Goal: Use online tool/utility: Utilize a website feature to perform a specific function

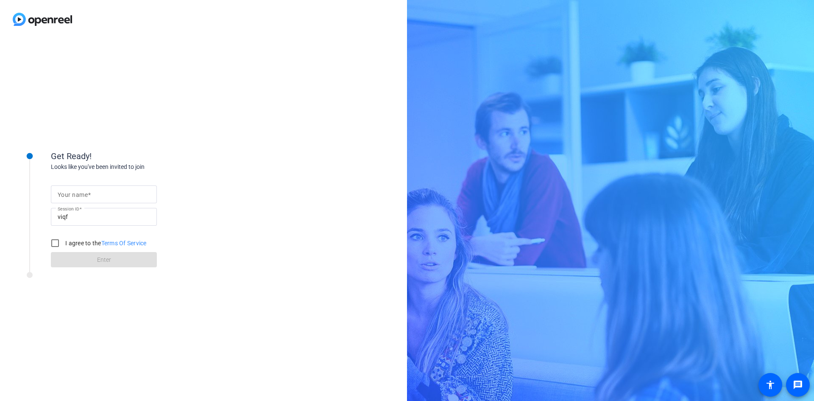
click at [79, 190] on div "Your name" at bounding box center [104, 194] width 92 height 18
type input "[PERSON_NAME]"
click at [76, 240] on label "I agree to the Terms Of Service" at bounding box center [105, 243] width 83 height 8
click at [64, 240] on input "I agree to the Terms Of Service" at bounding box center [55, 243] width 17 height 17
checkbox input "true"
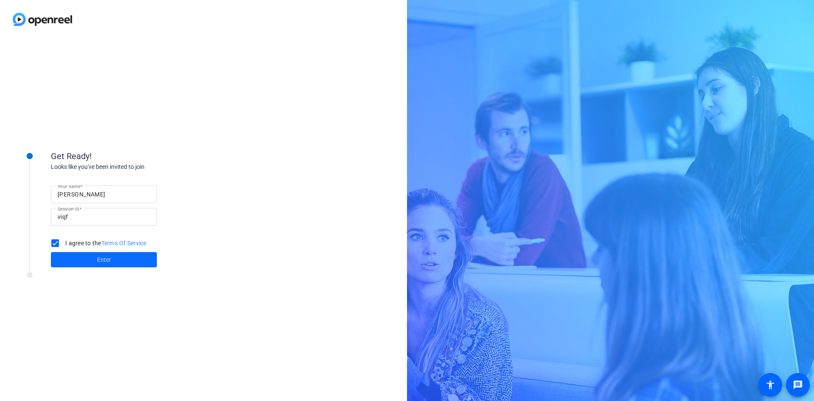
click at [86, 260] on span at bounding box center [104, 259] width 106 height 20
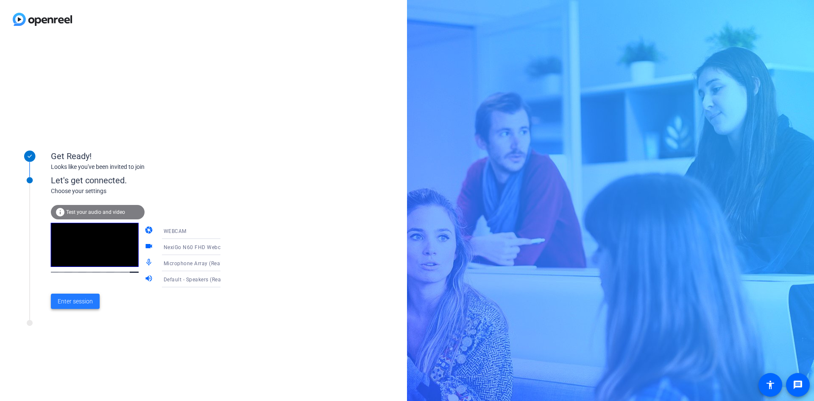
click at [84, 303] on span "Enter session" at bounding box center [75, 301] width 35 height 9
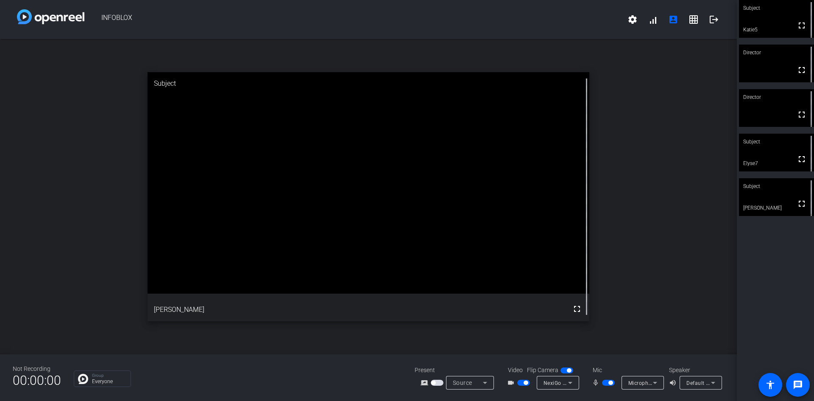
click at [603, 380] on span "button" at bounding box center [608, 383] width 13 height 6
click at [610, 382] on span "button" at bounding box center [608, 383] width 13 height 6
click at [607, 383] on span "button" at bounding box center [608, 383] width 13 height 6
click at [609, 383] on span "button" at bounding box center [608, 383] width 13 height 6
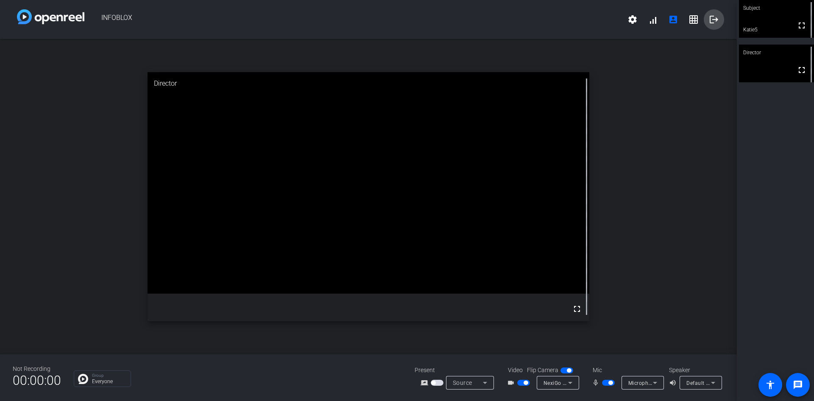
click at [714, 17] on mat-icon "logout" at bounding box center [714, 19] width 10 height 10
